Goal: Communication & Community: Answer question/provide support

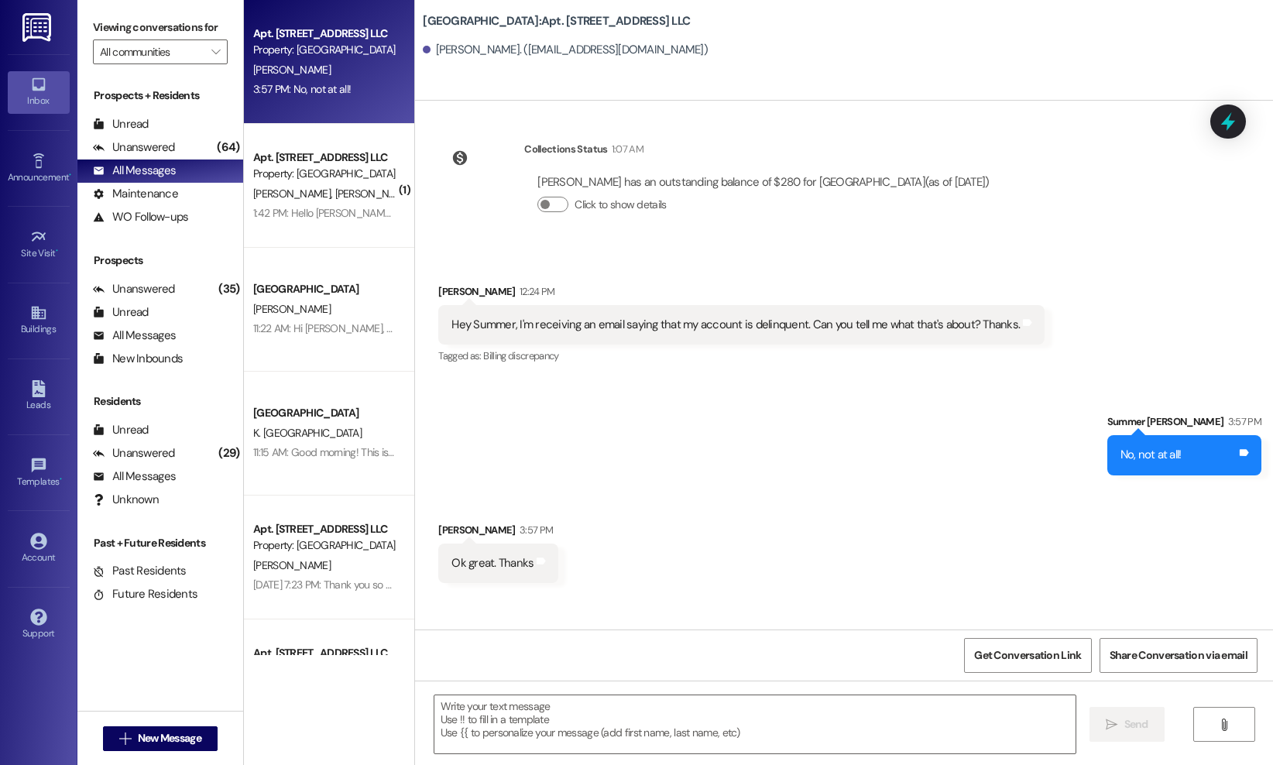
scroll to position [38685, 0]
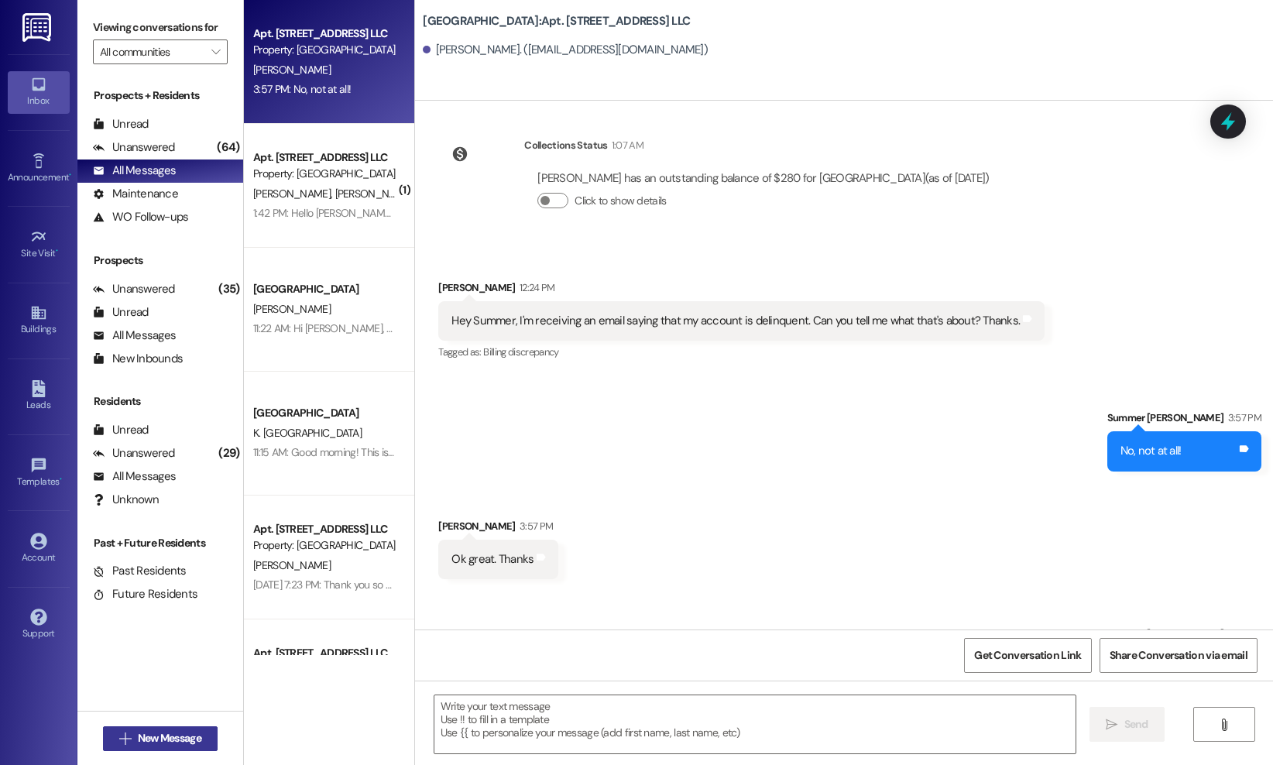
click at [187, 739] on span "New Message" at bounding box center [169, 738] width 63 height 16
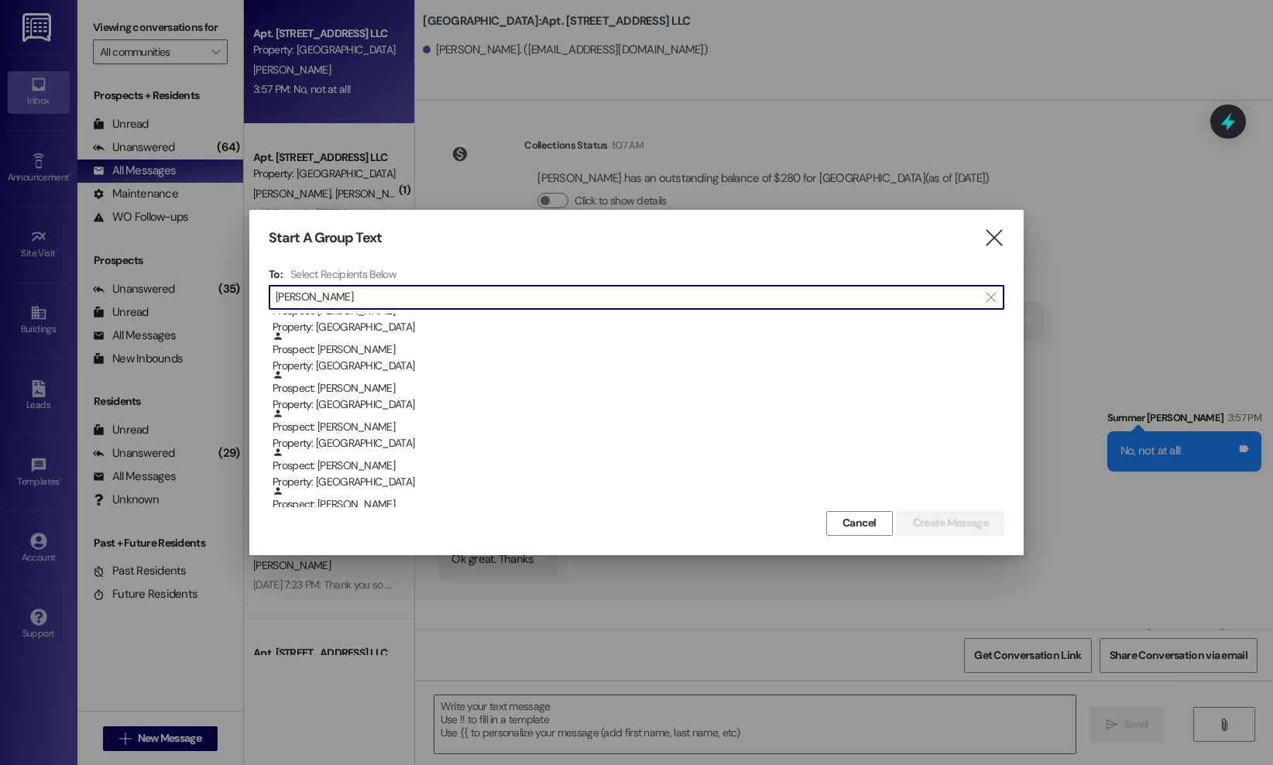
scroll to position [586, 0]
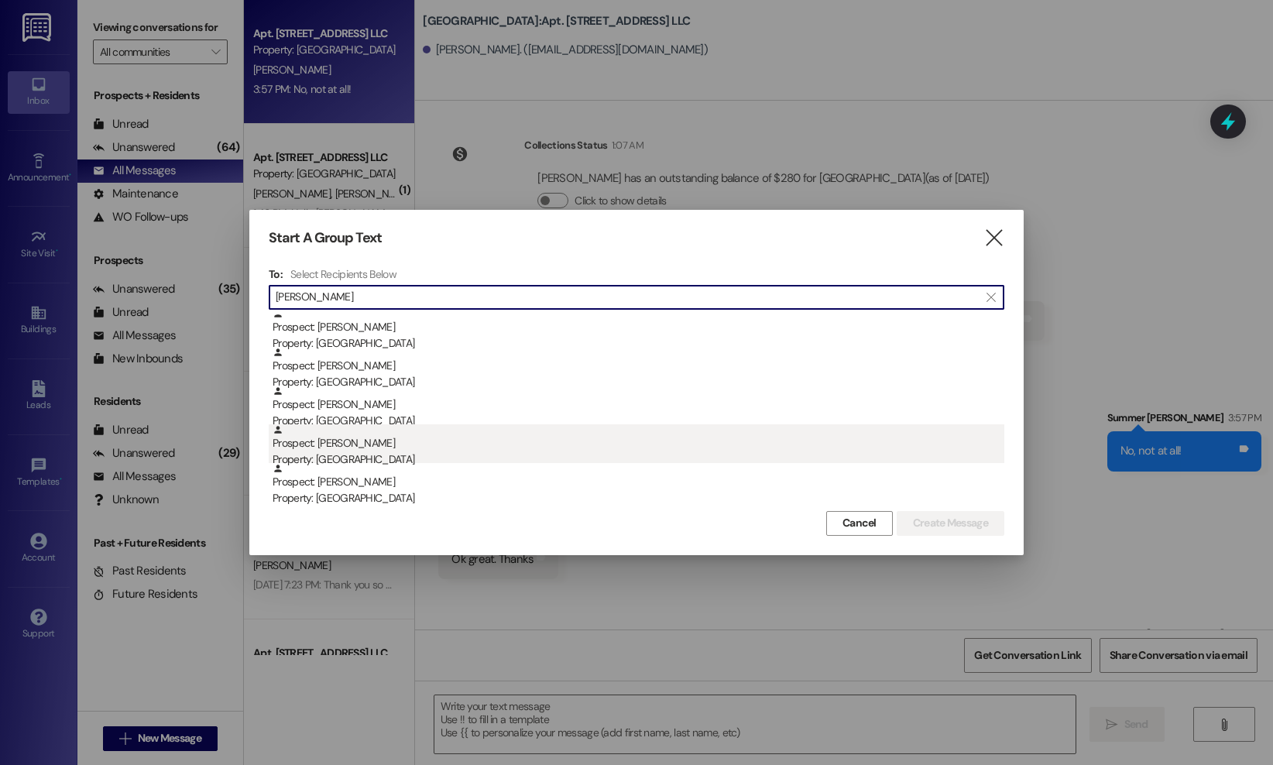
type input "[PERSON_NAME]"
click at [674, 441] on div "Prospect: [PERSON_NAME] Property: [GEOGRAPHIC_DATA]" at bounding box center [639, 446] width 732 height 44
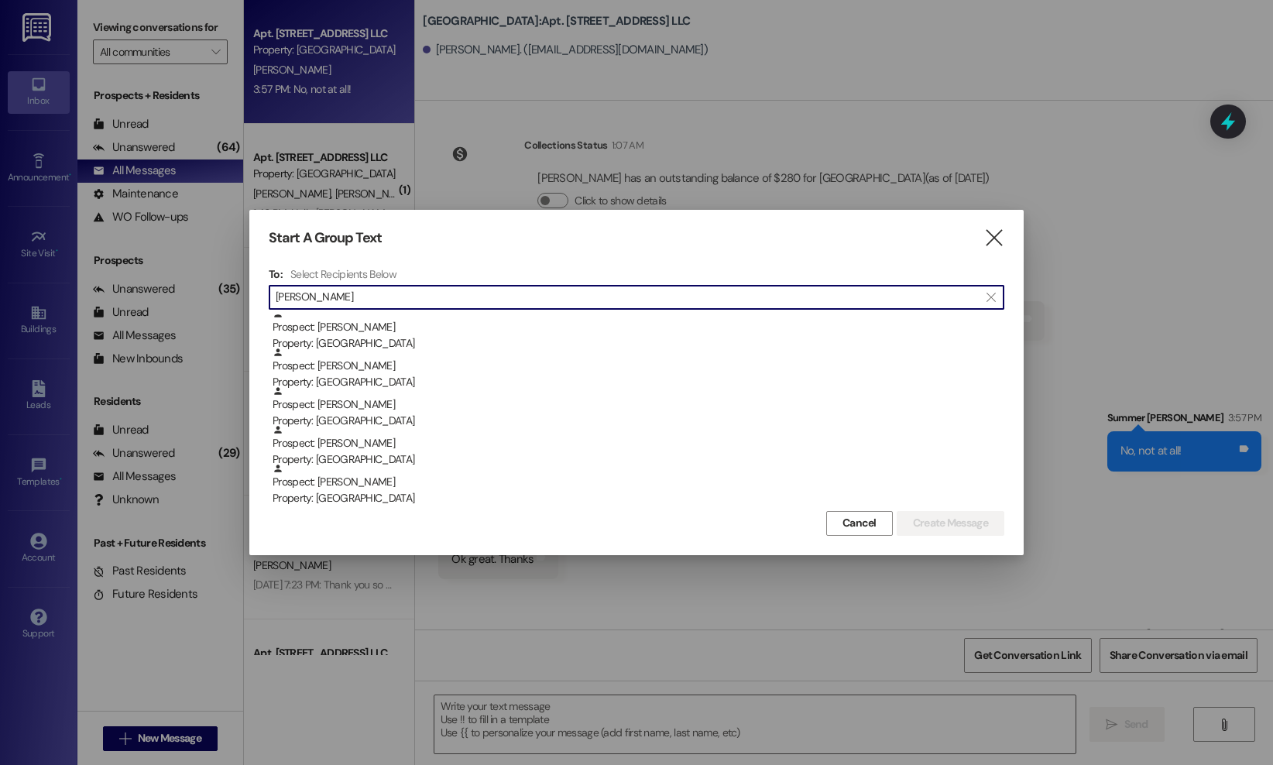
scroll to position [547, 0]
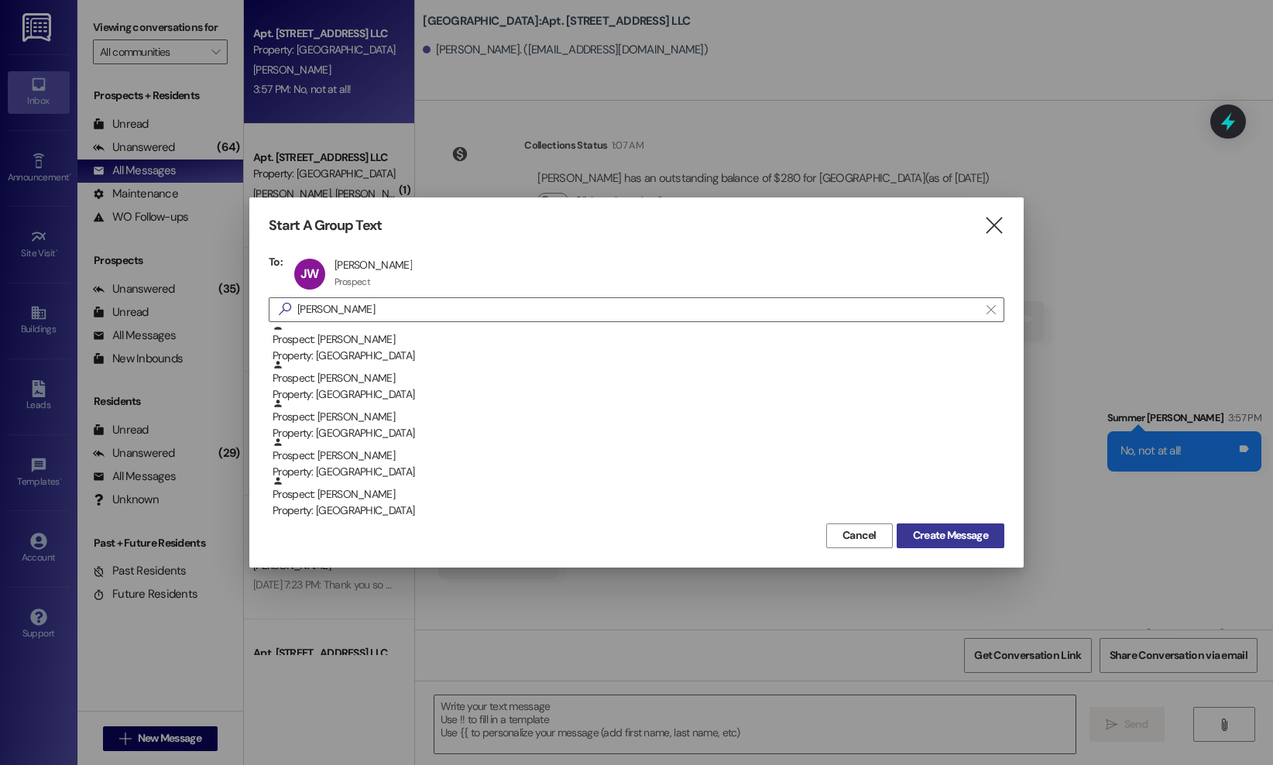
click at [933, 533] on span "Create Message" at bounding box center [950, 535] width 75 height 16
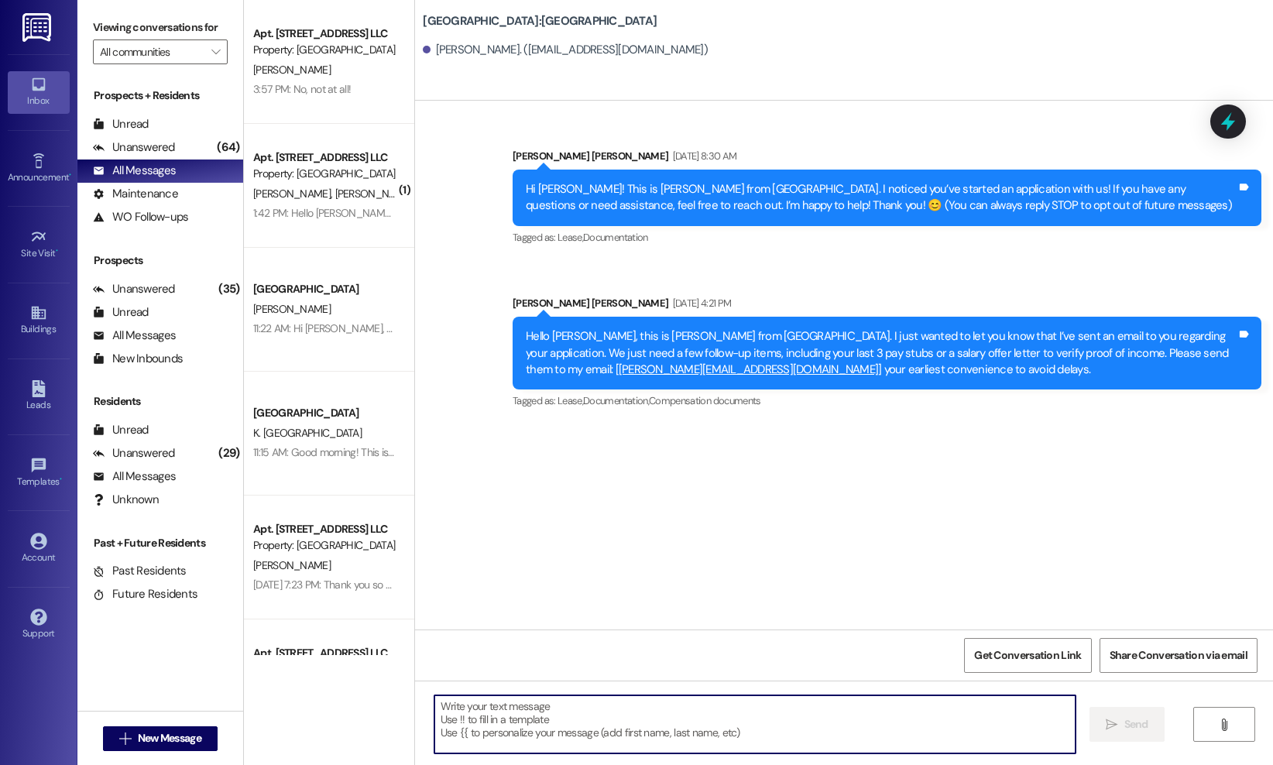
click at [826, 741] on textarea at bounding box center [755, 724] width 642 height 58
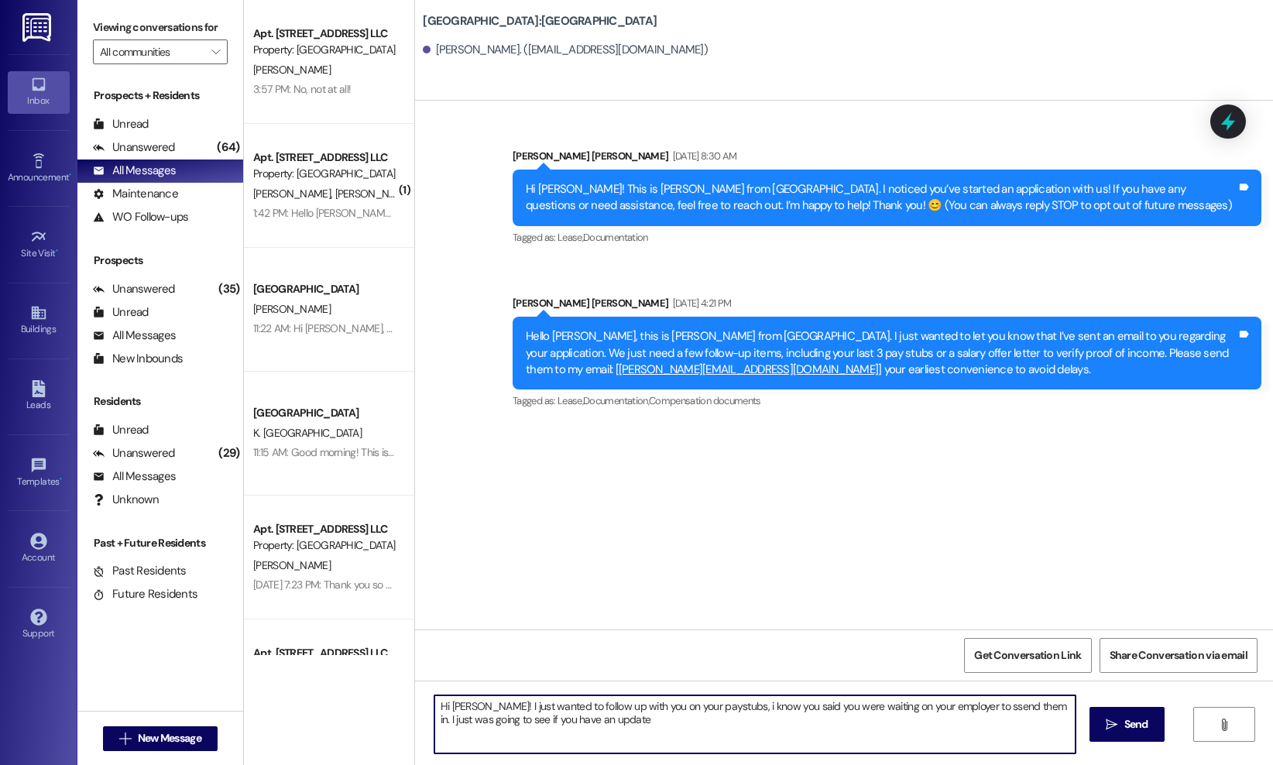
drag, startPoint x: 603, startPoint y: 723, endPoint x: 430, endPoint y: 707, distance: 174.2
click at [434, 707] on textarea "Hi [PERSON_NAME]! I just wanted to follow up with you on your paystubs, i know …" at bounding box center [755, 724] width 642 height 58
click at [707, 743] on textarea "Hey [PERSON_NAME]! Just wanted to check in with you about your paystubs. I know…" at bounding box center [755, 724] width 642 height 58
type textarea "Hey [PERSON_NAME]! Just wanted to check in with you about your paystubs. I know…"
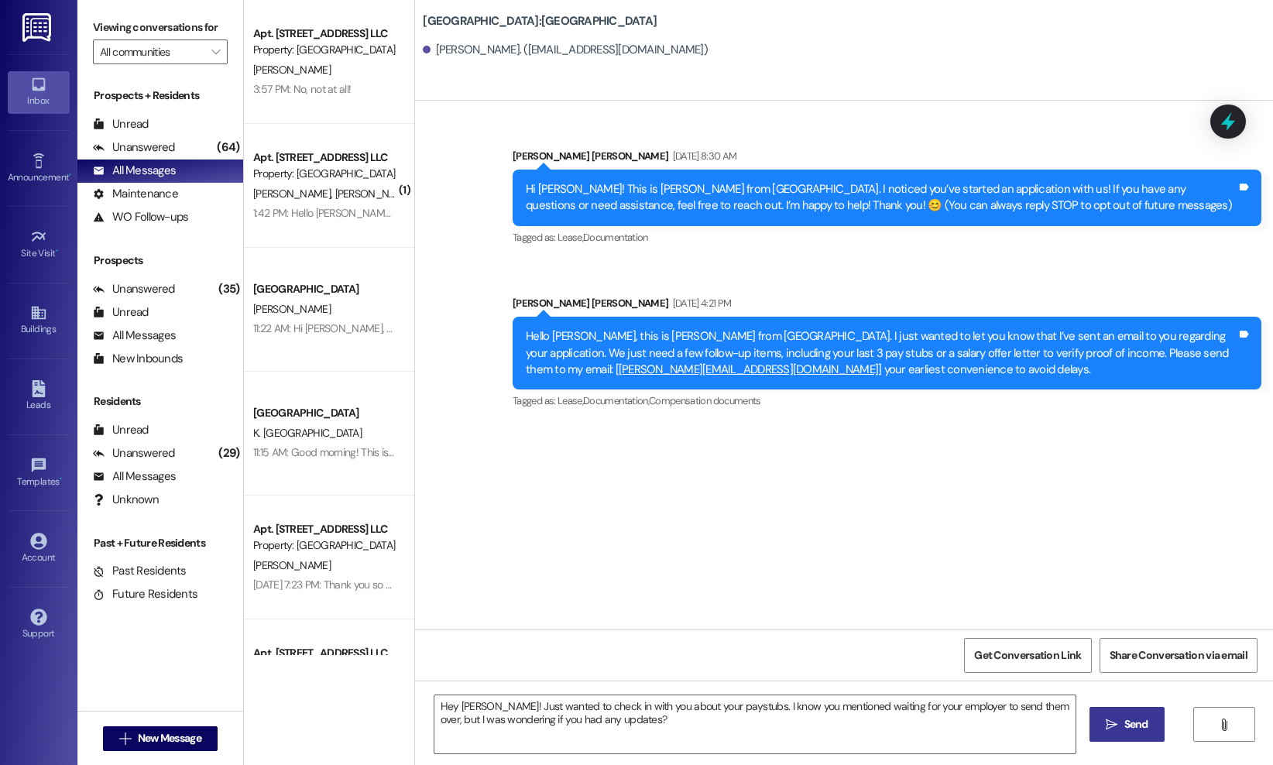
click at [1139, 729] on span "Send" at bounding box center [1136, 724] width 24 height 16
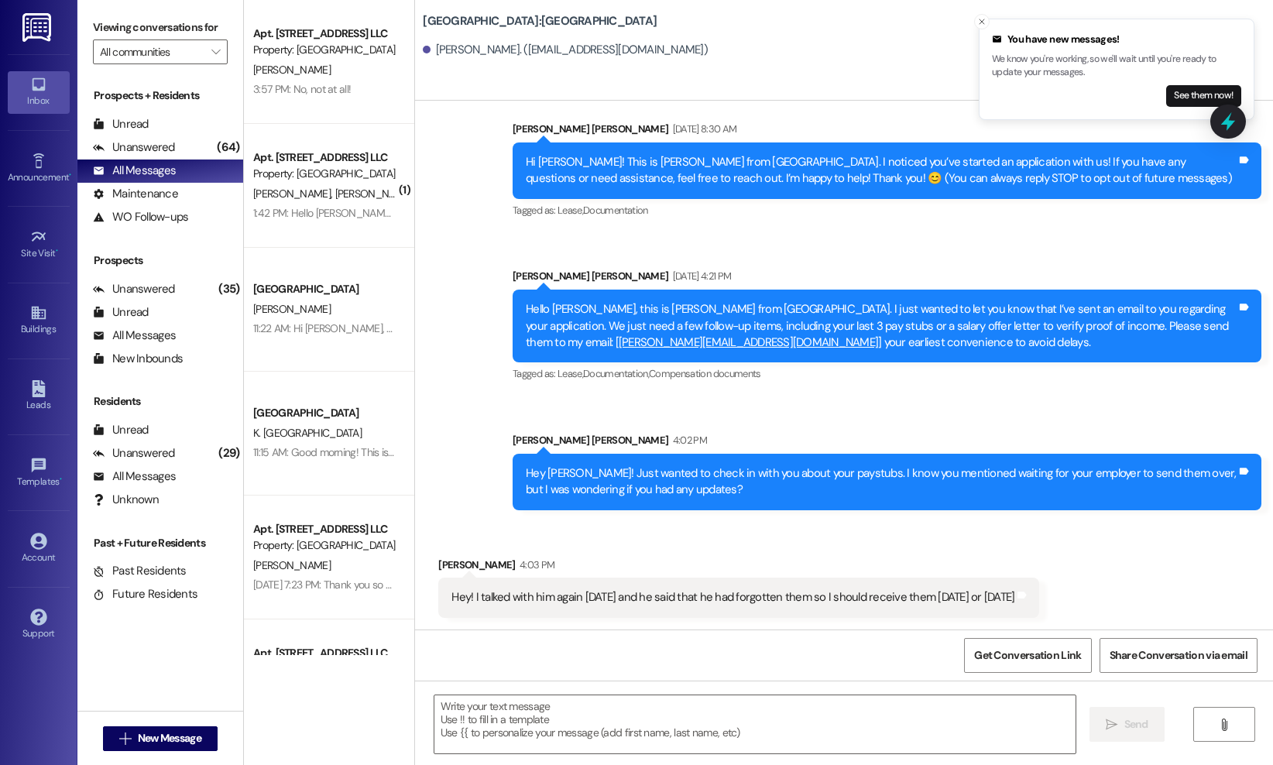
scroll to position [28, 0]
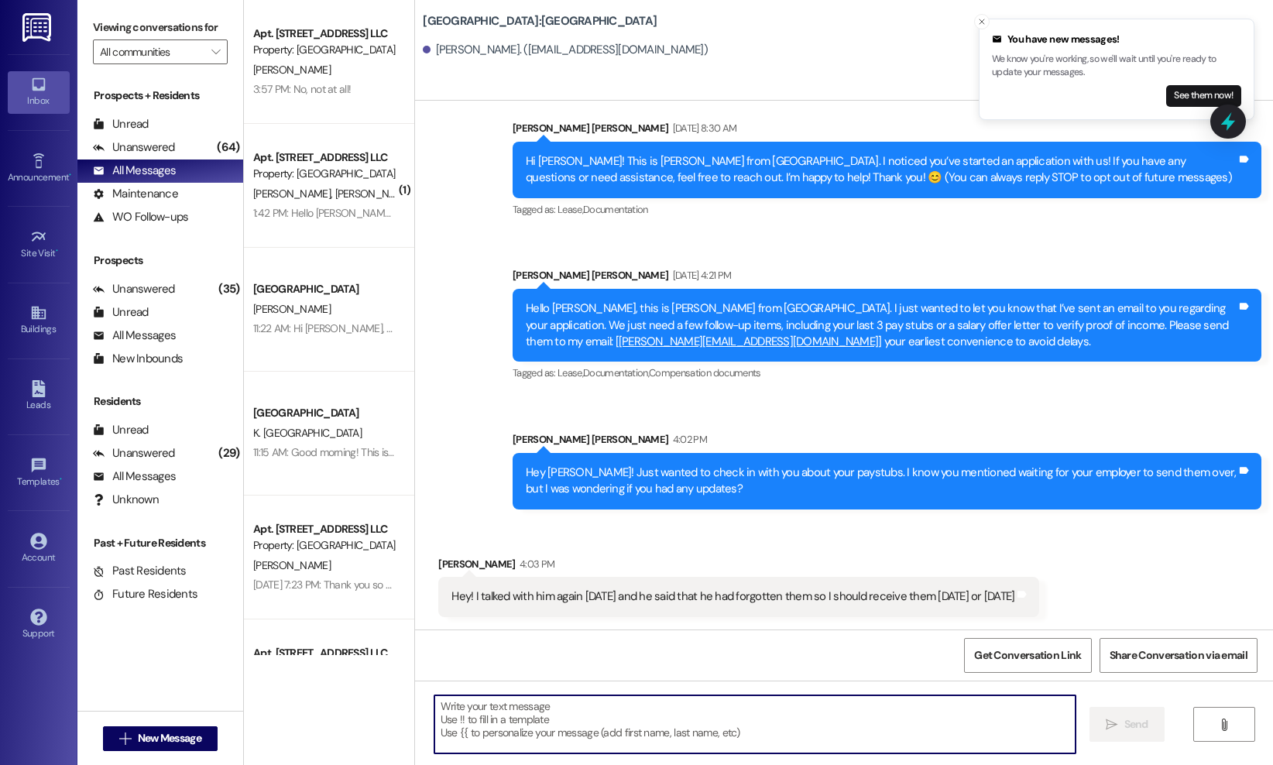
click at [864, 709] on textarea at bounding box center [755, 724] width 642 height 58
type textarea "Perfect! Sounds great. Thank you!"
